Goal: Information Seeking & Learning: Learn about a topic

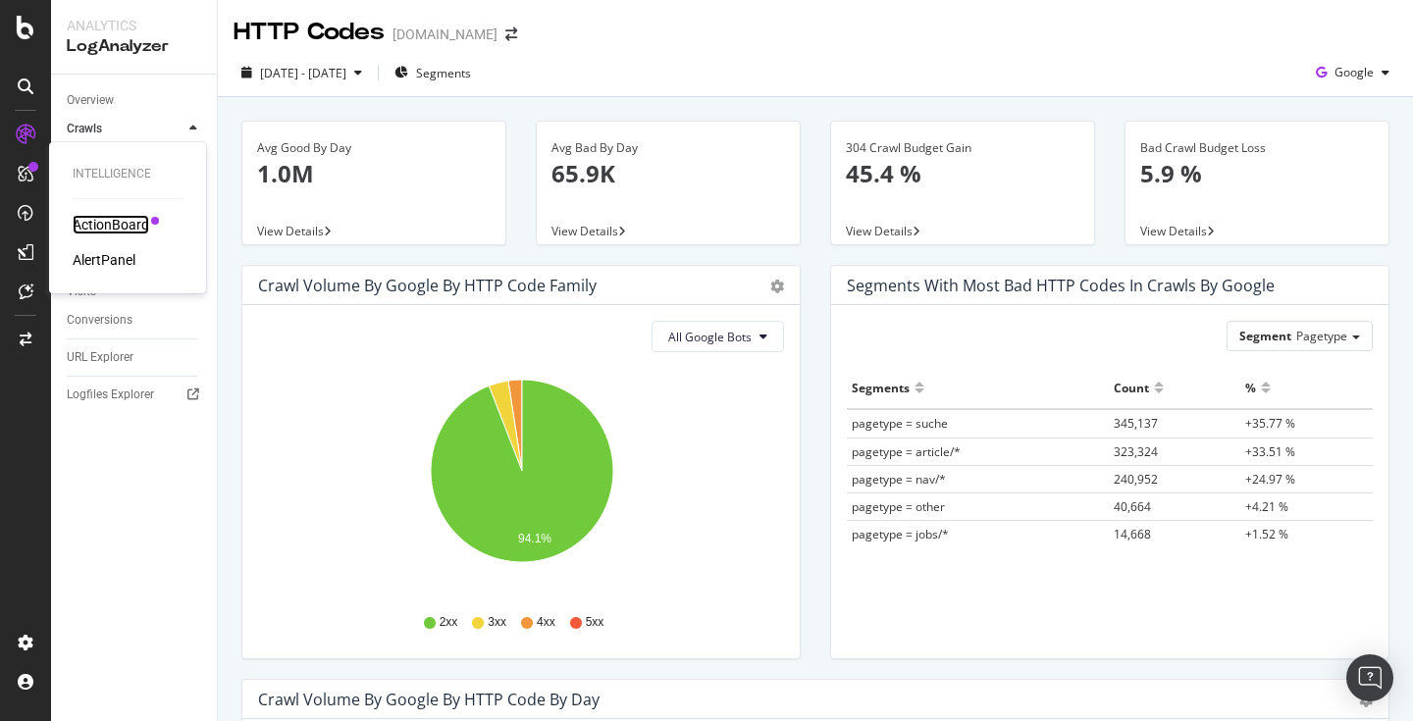
click at [122, 222] on div "ActionBoard" at bounding box center [111, 225] width 77 height 20
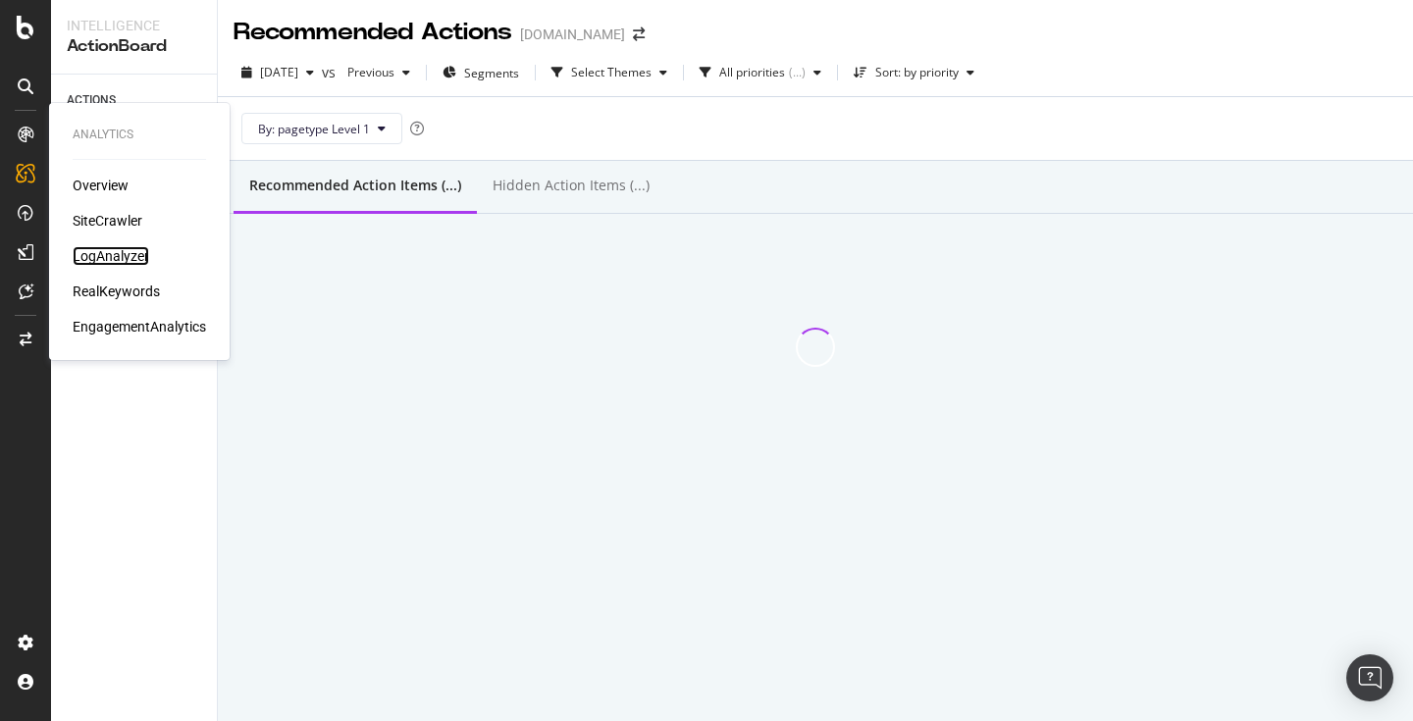
click at [85, 256] on div "LogAnalyzer" at bounding box center [111, 256] width 77 height 20
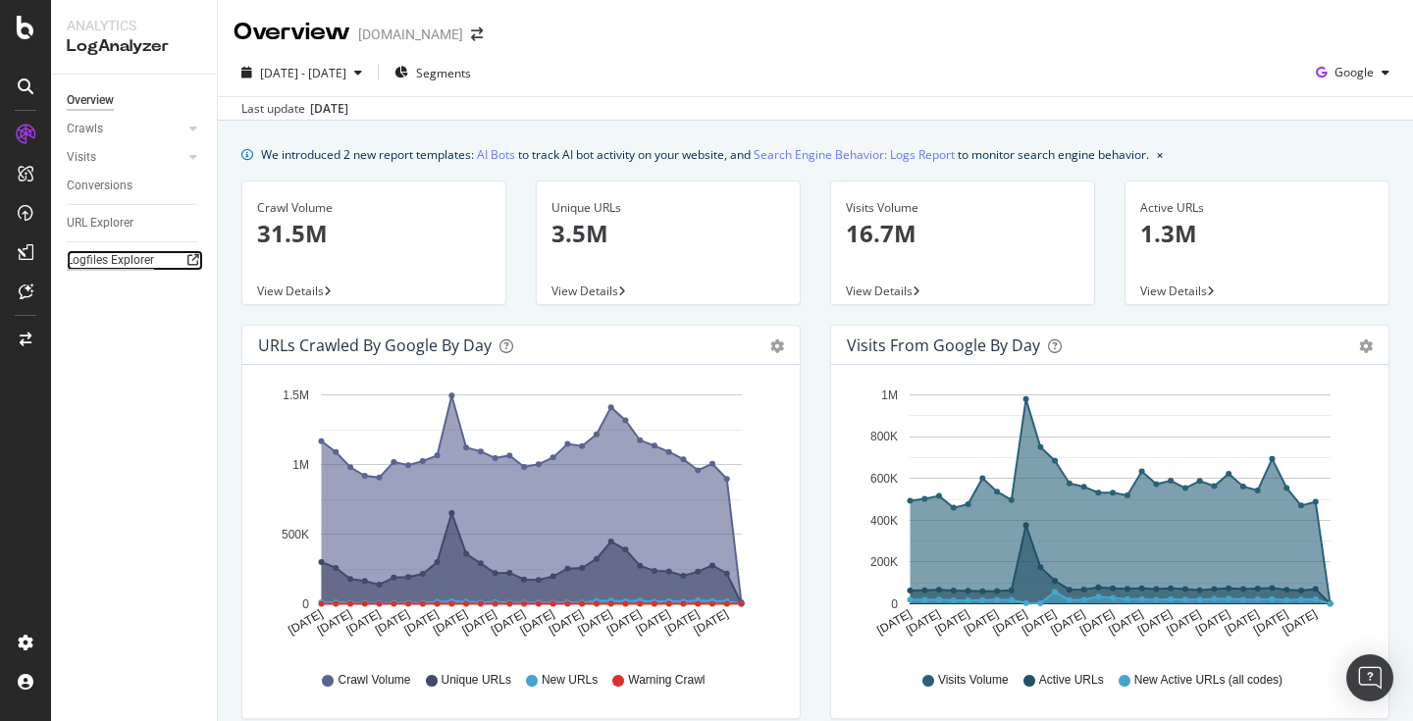
click at [99, 260] on div "Logfiles Explorer" at bounding box center [110, 260] width 87 height 21
click at [121, 220] on div "URL Explorer" at bounding box center [100, 223] width 67 height 21
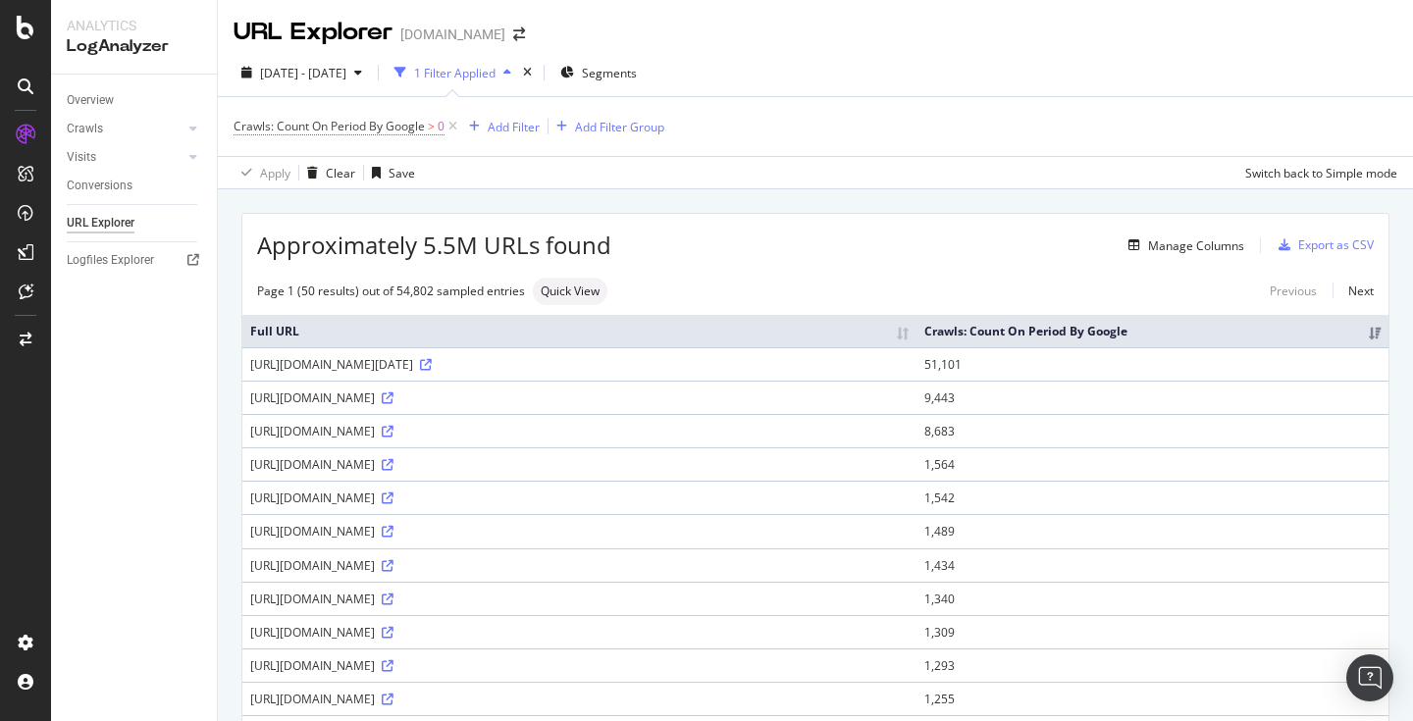
click at [418, 132] on span "Crawls: Count On Period By Google" at bounding box center [329, 126] width 191 height 17
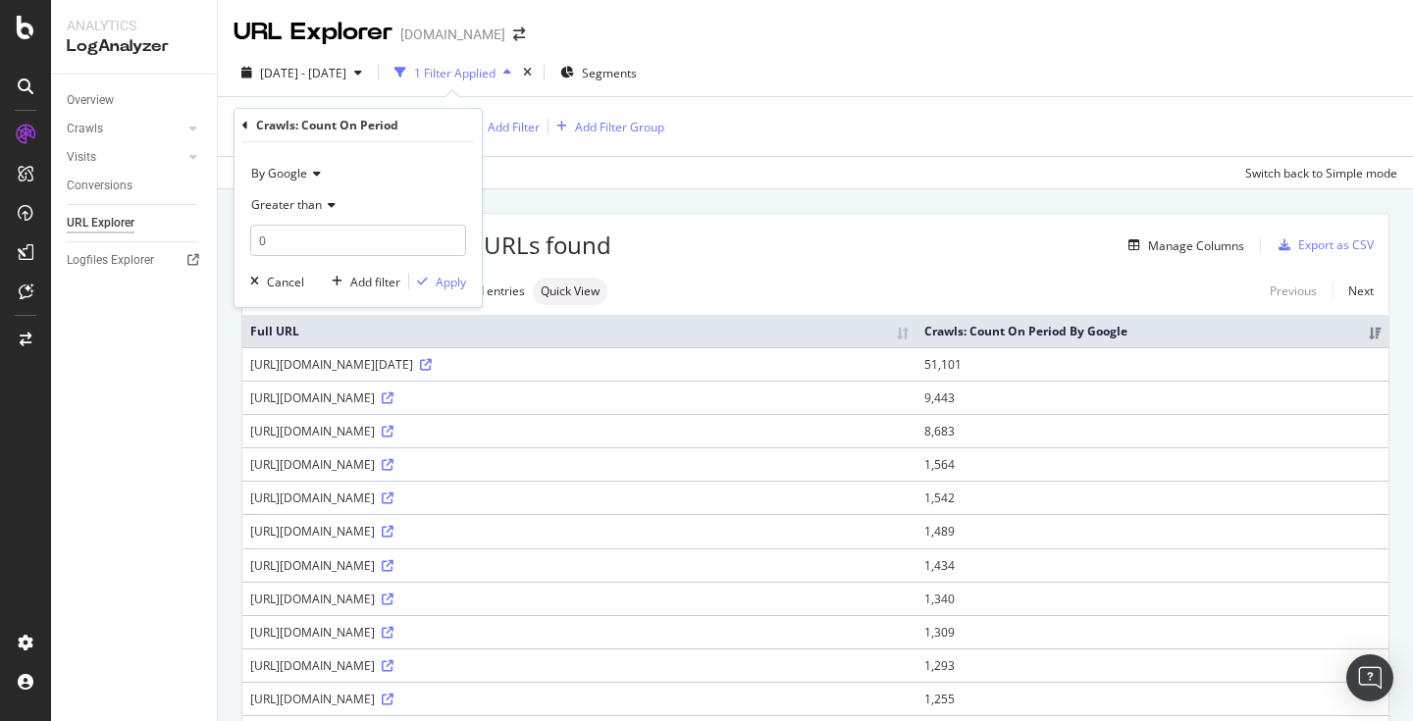
click at [310, 171] on icon at bounding box center [314, 174] width 14 height 12
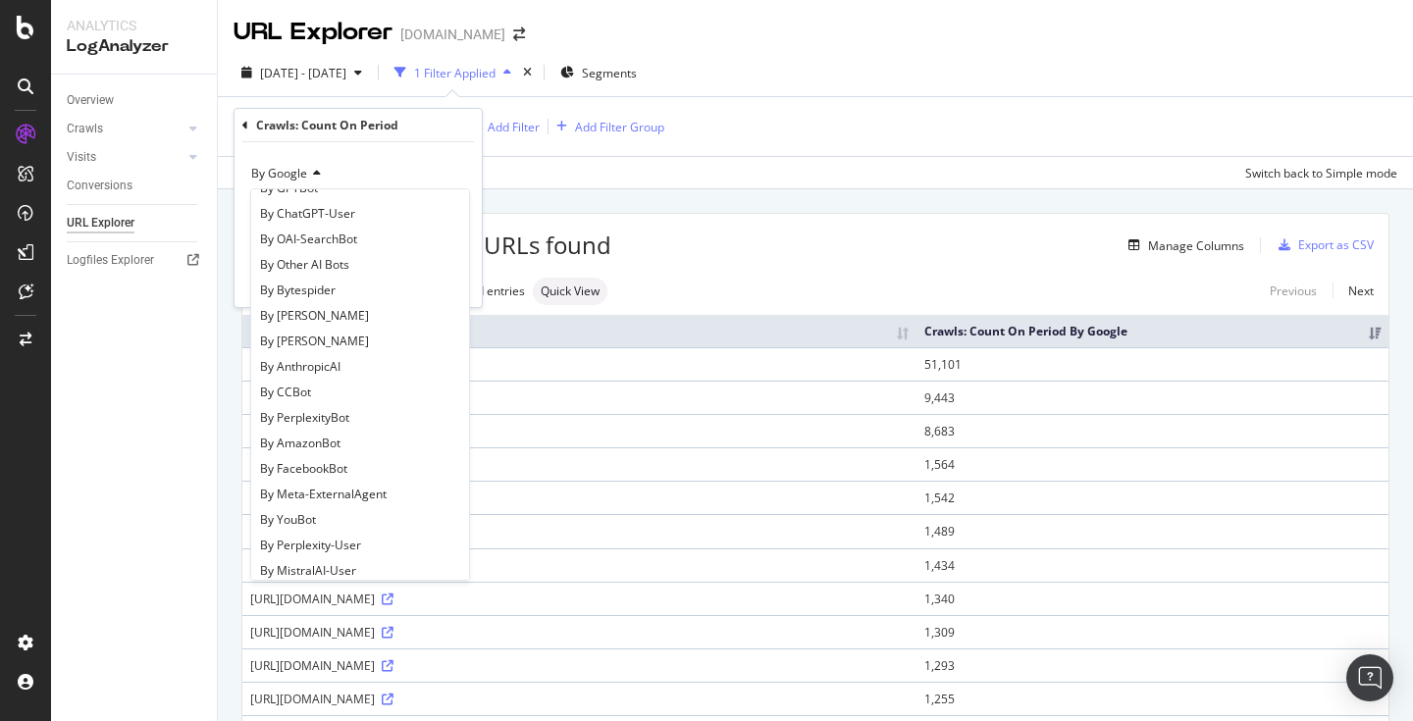
scroll to position [424, 0]
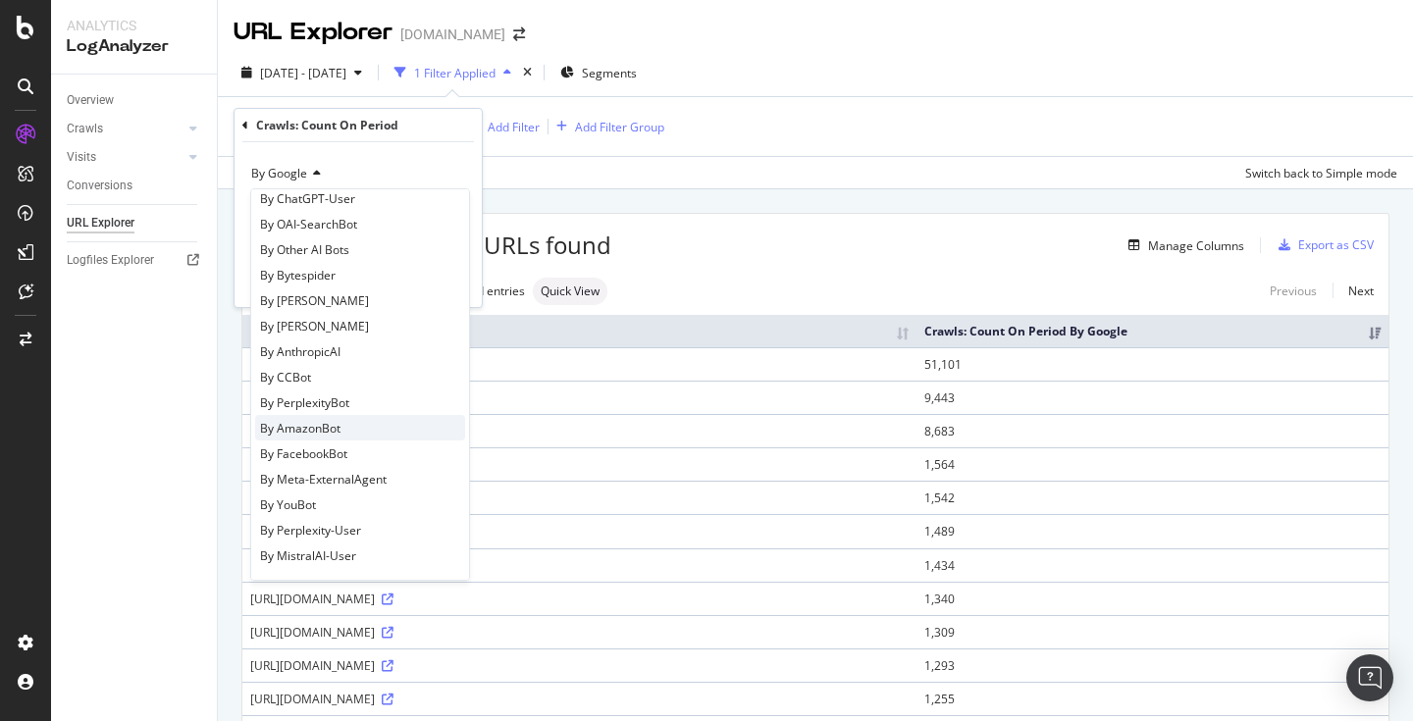
click at [314, 440] on div "By AmazonBot" at bounding box center [360, 428] width 210 height 26
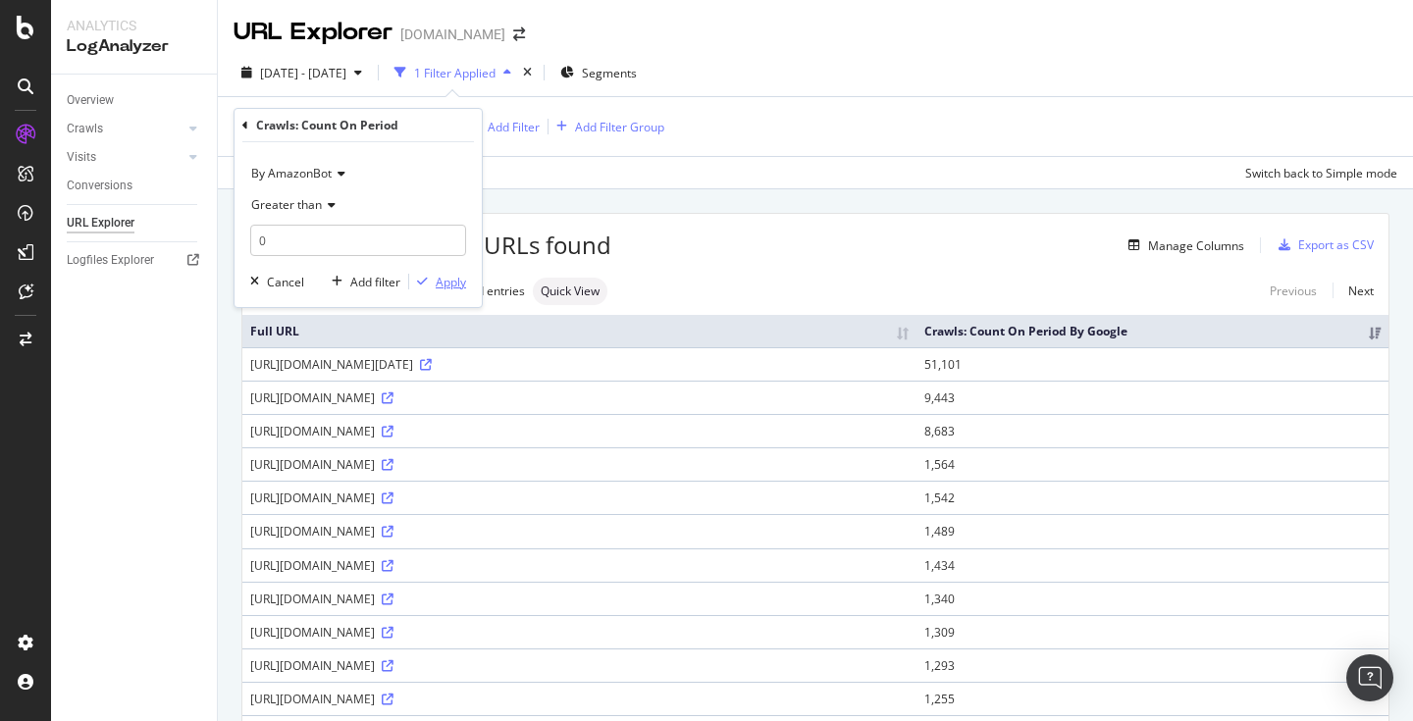
click at [465, 281] on div "Apply" at bounding box center [451, 282] width 30 height 17
